Goal: Book appointment/travel/reservation

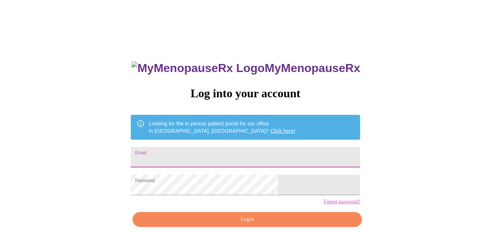
click at [195, 153] on input "Email" at bounding box center [245, 157] width 229 height 20
type input "[EMAIL_ADDRESS][DOMAIN_NAME]"
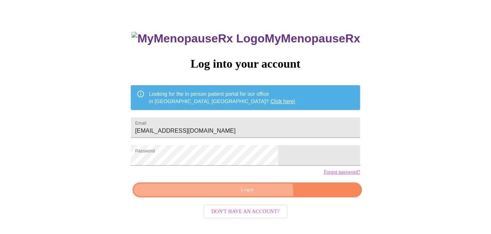
click at [254, 194] on span "Login" at bounding box center [247, 189] width 213 height 9
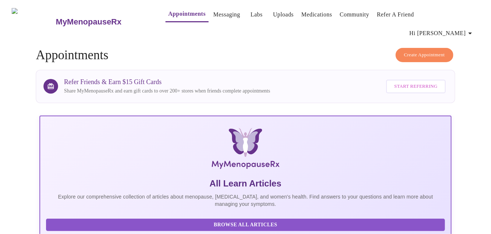
click at [215, 18] on link "Messaging" at bounding box center [226, 14] width 27 height 10
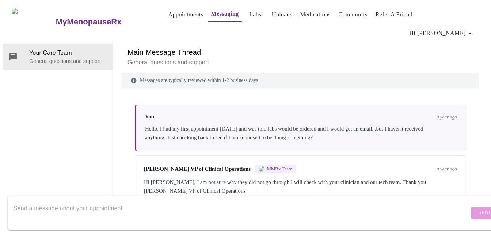
scroll to position [1306, 0]
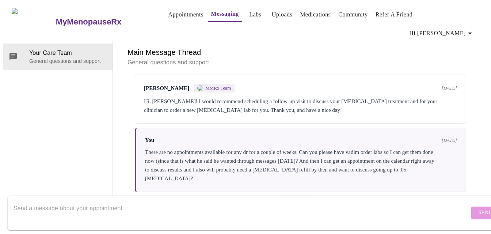
click at [74, 201] on textarea "Send a message about your appointment" at bounding box center [242, 212] width 456 height 23
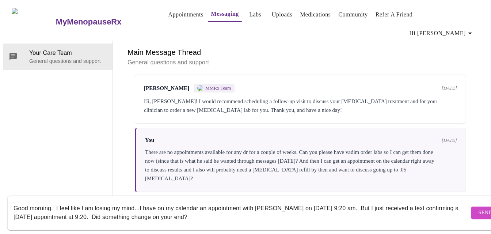
type textarea "Good morning. I feel like I am losing my mind...I have on my calendar an appoin…"
drag, startPoint x: 463, startPoint y: 202, endPoint x: 460, endPoint y: 201, distance: 3.7
click at [479, 208] on span "Send" at bounding box center [486, 212] width 14 height 9
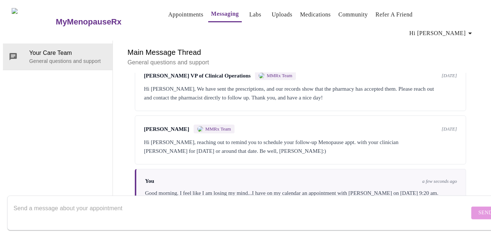
scroll to position [1879, 0]
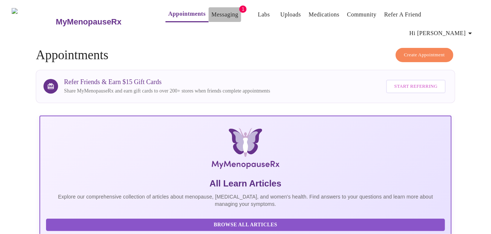
click at [212, 15] on link "Messaging" at bounding box center [225, 14] width 27 height 10
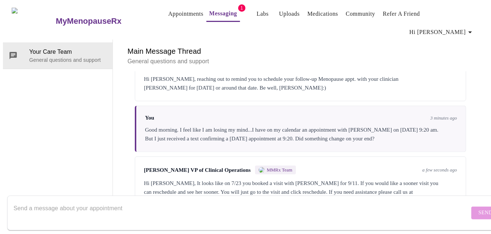
scroll to position [1942, 0]
click at [95, 201] on textarea "Send a message about your appointment" at bounding box center [242, 212] width 456 height 23
click at [62, 201] on textarea "Send a message about your appointment" at bounding box center [242, 212] width 456 height 23
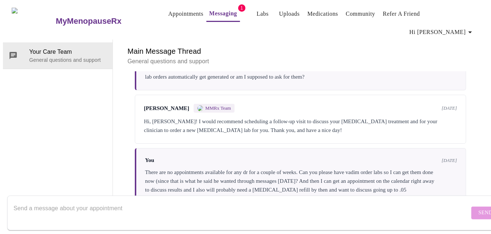
scroll to position [0, 0]
click at [177, 15] on link "Appointments" at bounding box center [185, 14] width 35 height 10
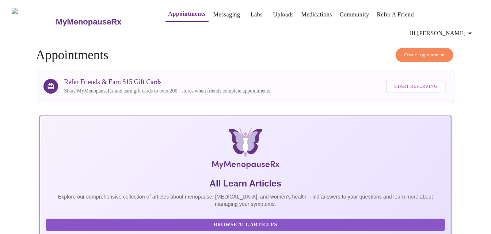
click at [444, 51] on span "Create Appointment" at bounding box center [424, 55] width 41 height 8
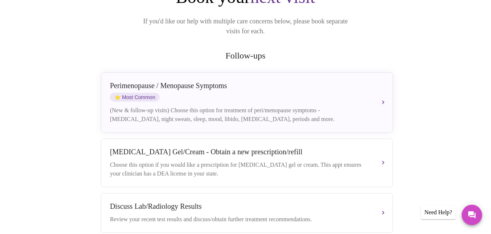
scroll to position [146, 0]
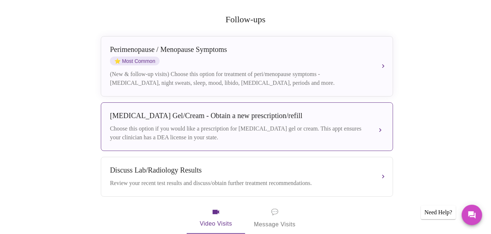
click at [248, 111] on div "[MEDICAL_DATA] Gel/Cream - Obtain a new prescription/refill" at bounding box center [239, 115] width 259 height 8
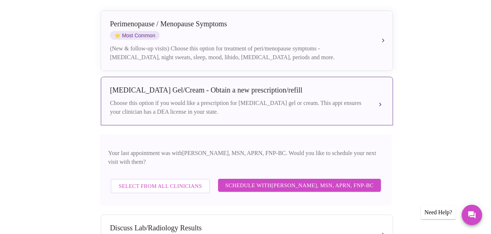
scroll to position [183, 0]
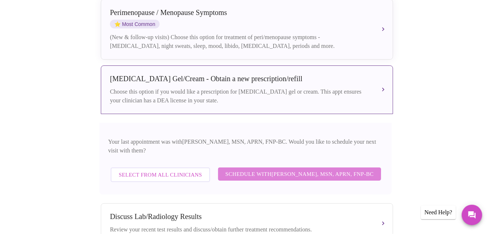
click at [245, 169] on span "Schedule with Larissa Wright, MSN, APRN, FNP-BC" at bounding box center [299, 173] width 148 height 9
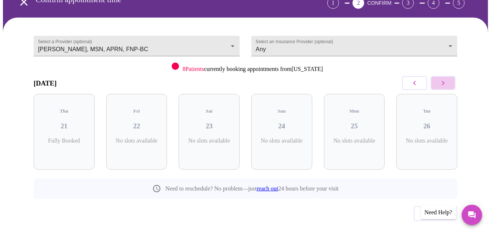
click at [445, 79] on icon "button" at bounding box center [443, 83] width 9 height 9
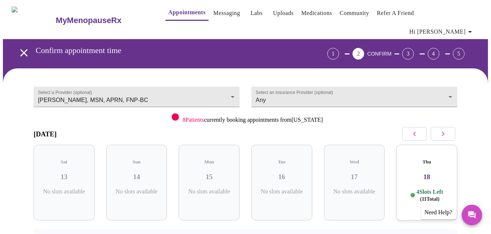
scroll to position [0, 0]
